Goal: Transaction & Acquisition: Purchase product/service

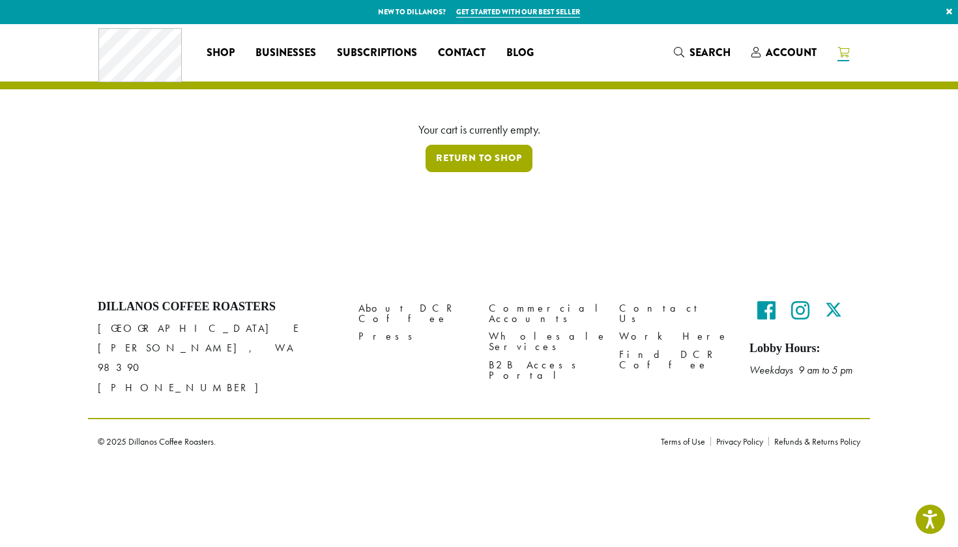
click at [517, 156] on link "Return to shop" at bounding box center [479, 158] width 107 height 27
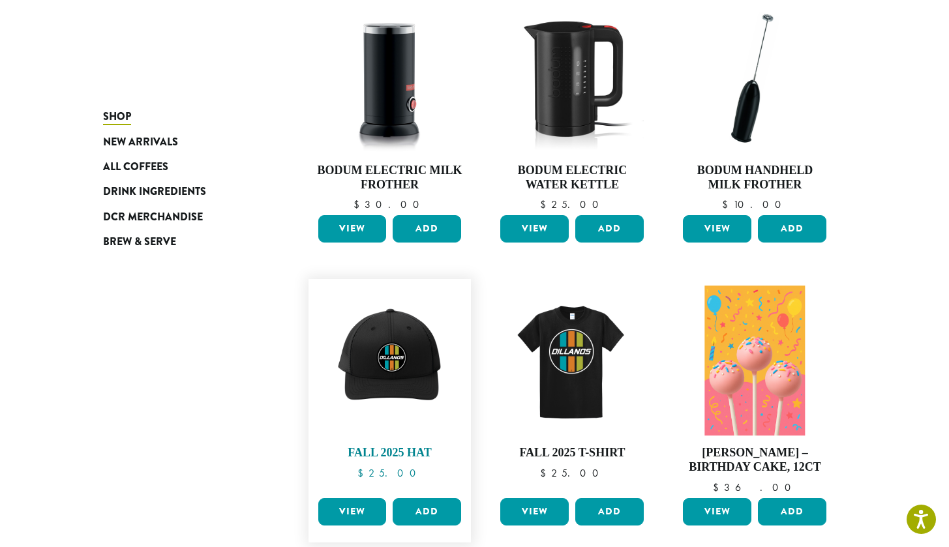
scroll to position [191, 0]
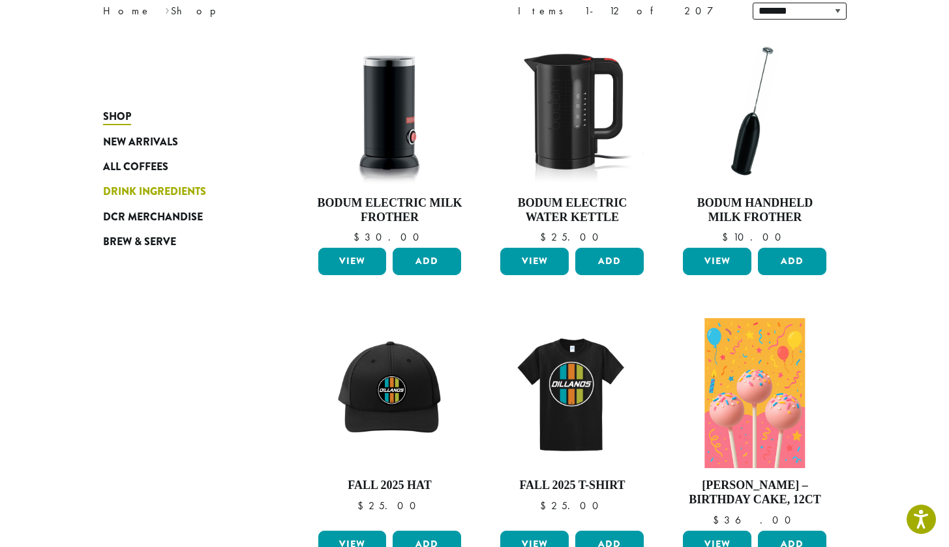
click at [184, 190] on span "Drink Ingredients" at bounding box center [154, 192] width 103 height 16
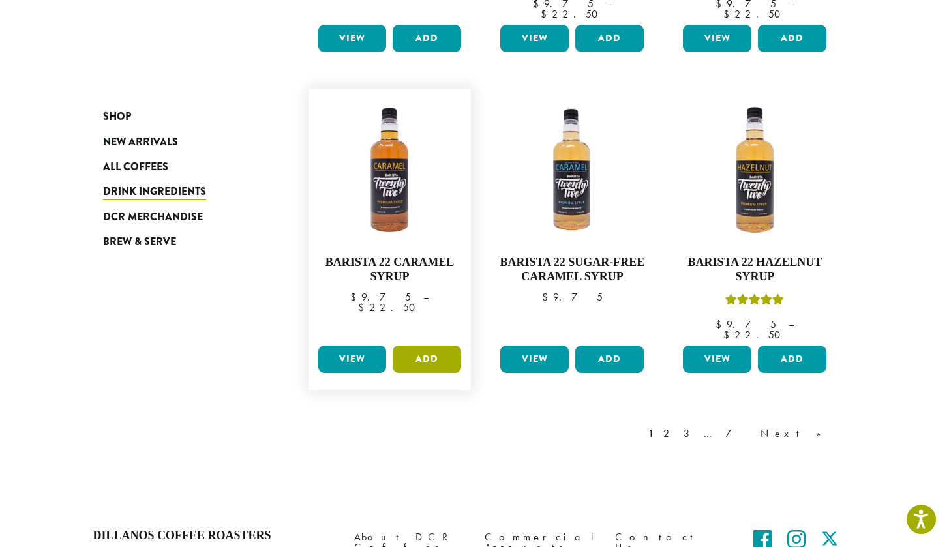
scroll to position [1035, 0]
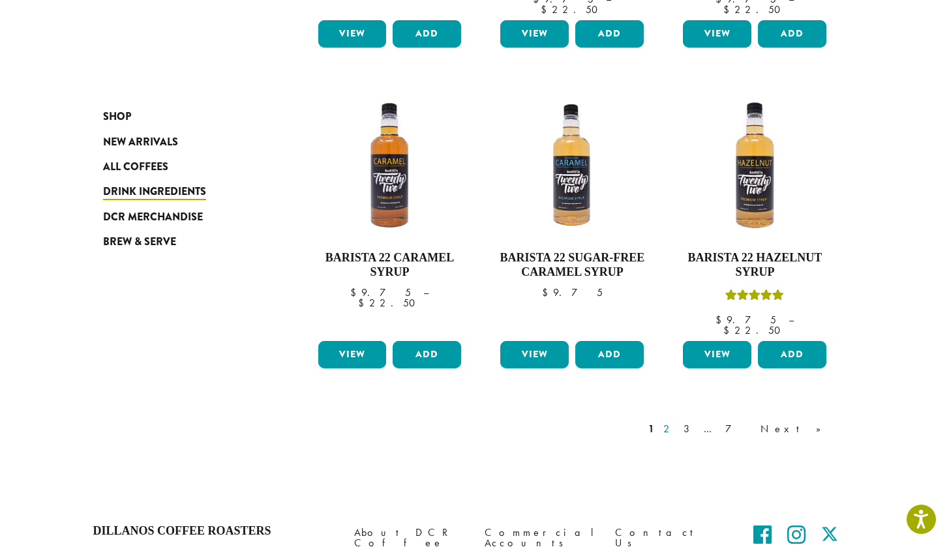
click at [677, 421] on link "2" at bounding box center [668, 429] width 16 height 16
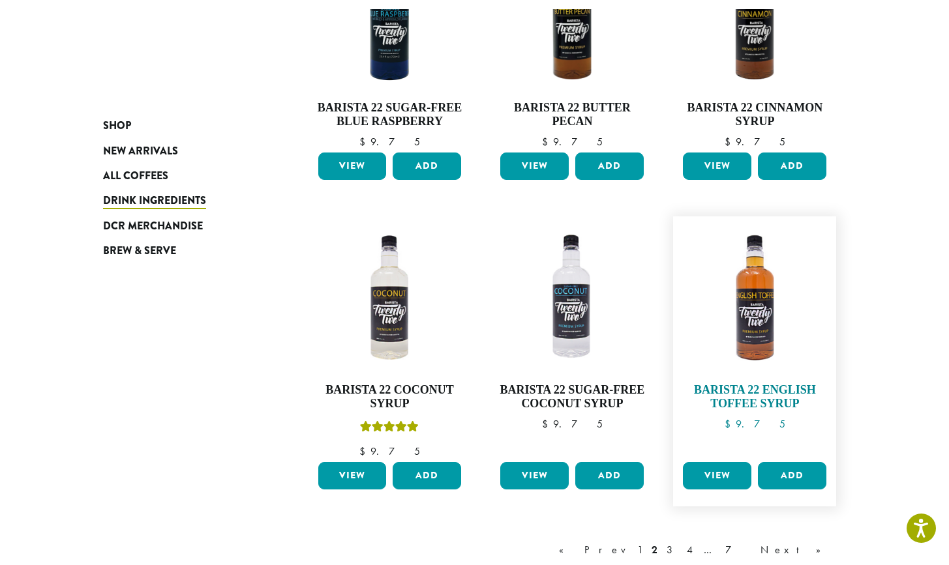
scroll to position [919, 0]
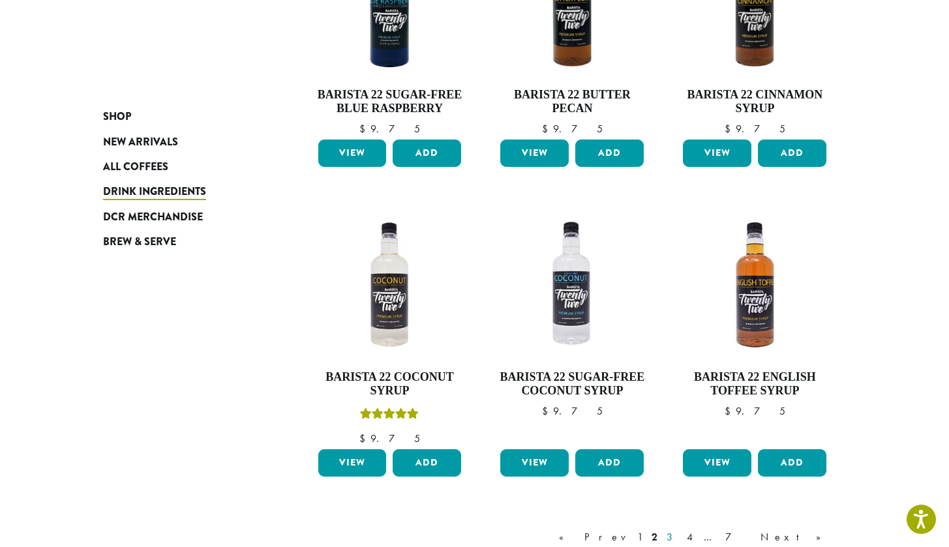
click at [680, 540] on link "3" at bounding box center [672, 537] width 16 height 16
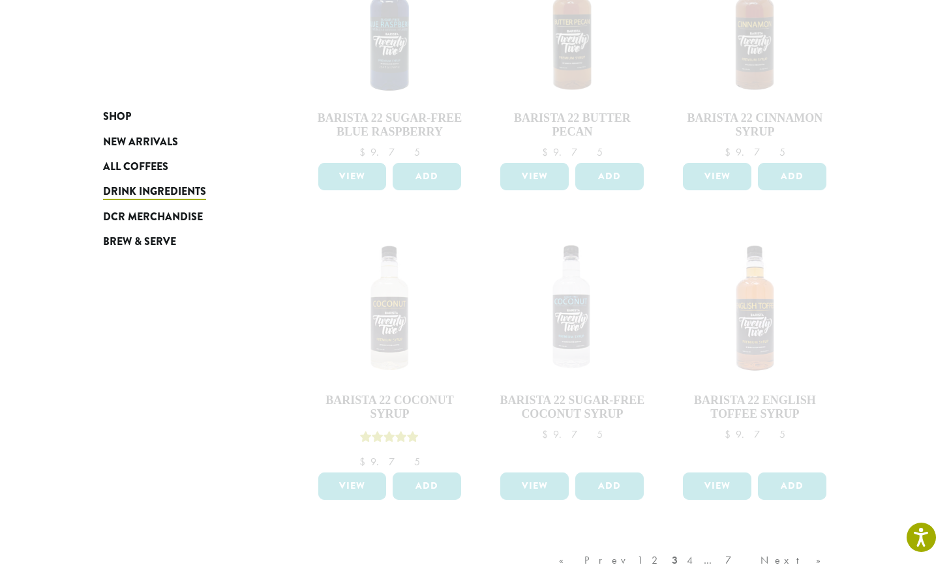
scroll to position [908, 0]
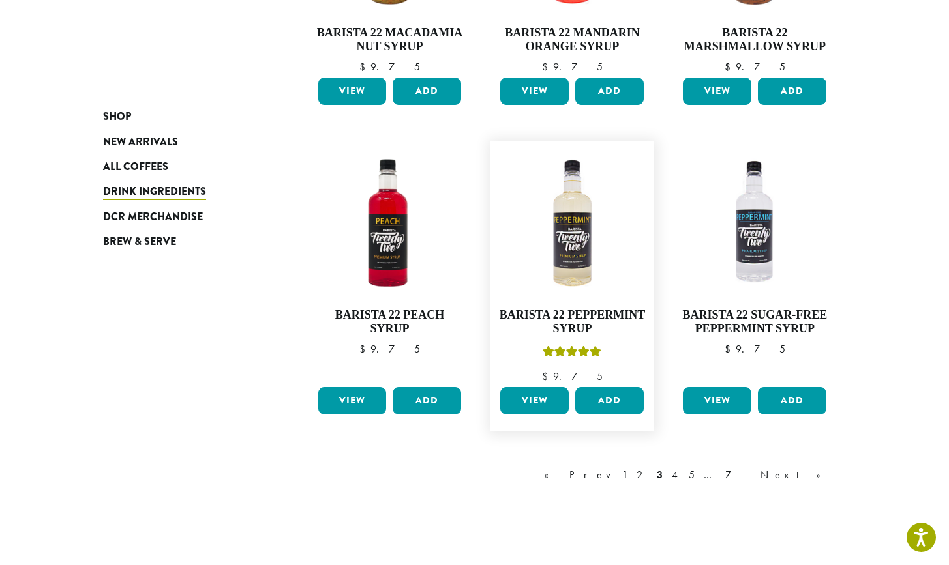
scroll to position [956, 0]
